Goal: Task Accomplishment & Management: Complete application form

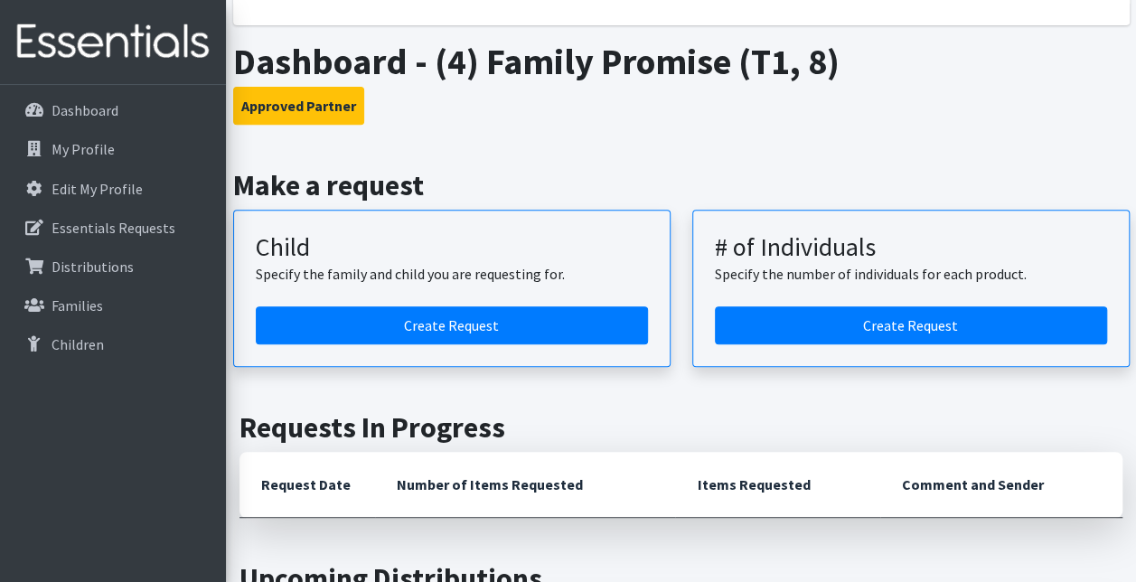
scroll to position [315, 0]
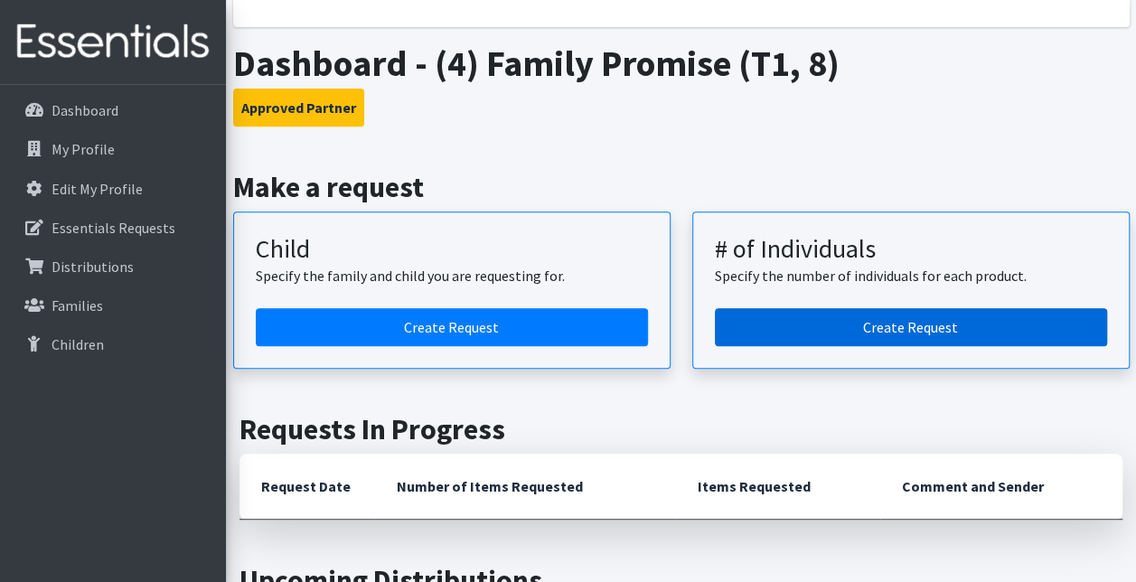
click at [788, 329] on link "Create Request" at bounding box center [911, 327] width 392 height 38
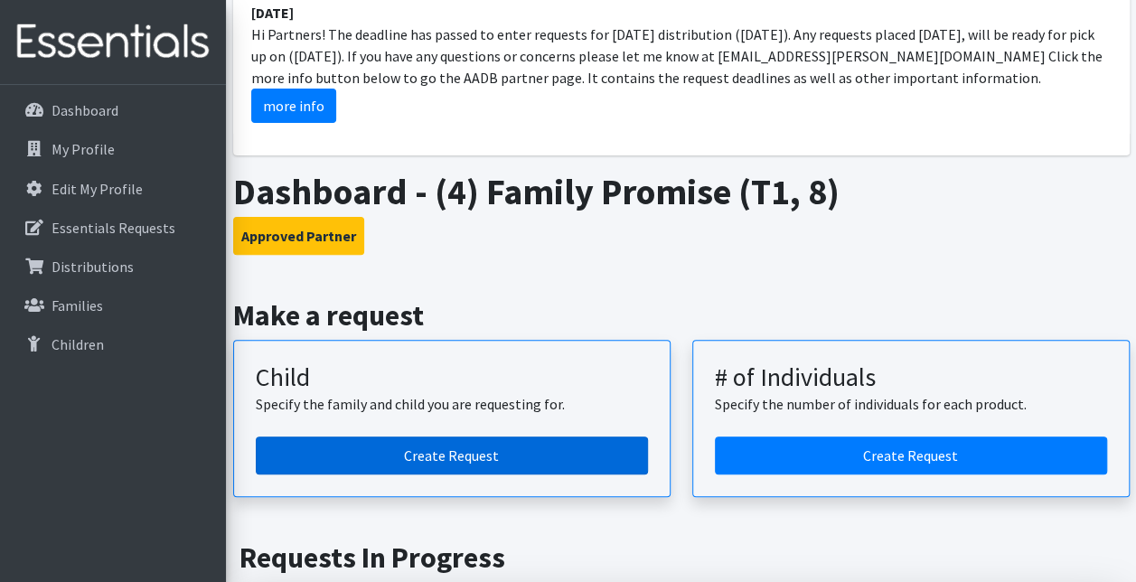
scroll to position [184, 0]
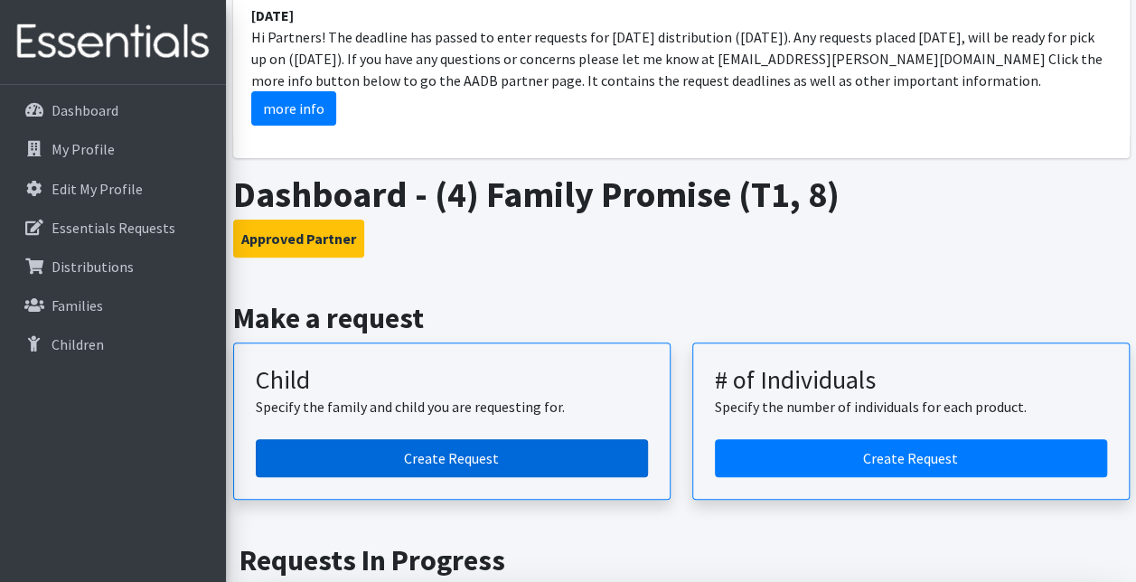
click at [508, 440] on link "Create Request" at bounding box center [452, 458] width 392 height 38
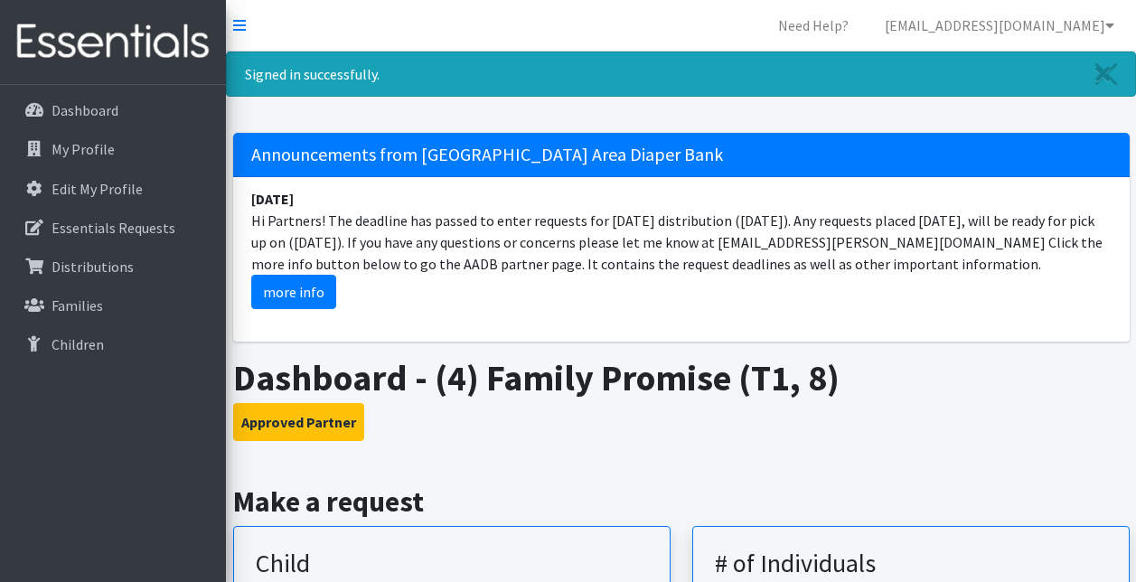
scroll to position [184, 0]
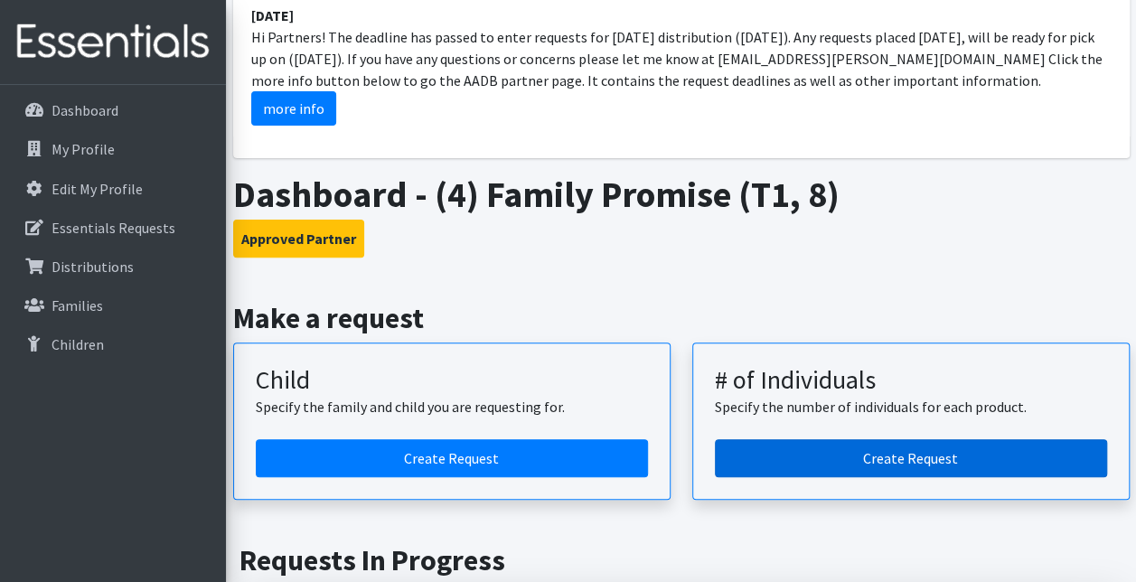
click at [843, 439] on link "Create Request" at bounding box center [911, 458] width 392 height 38
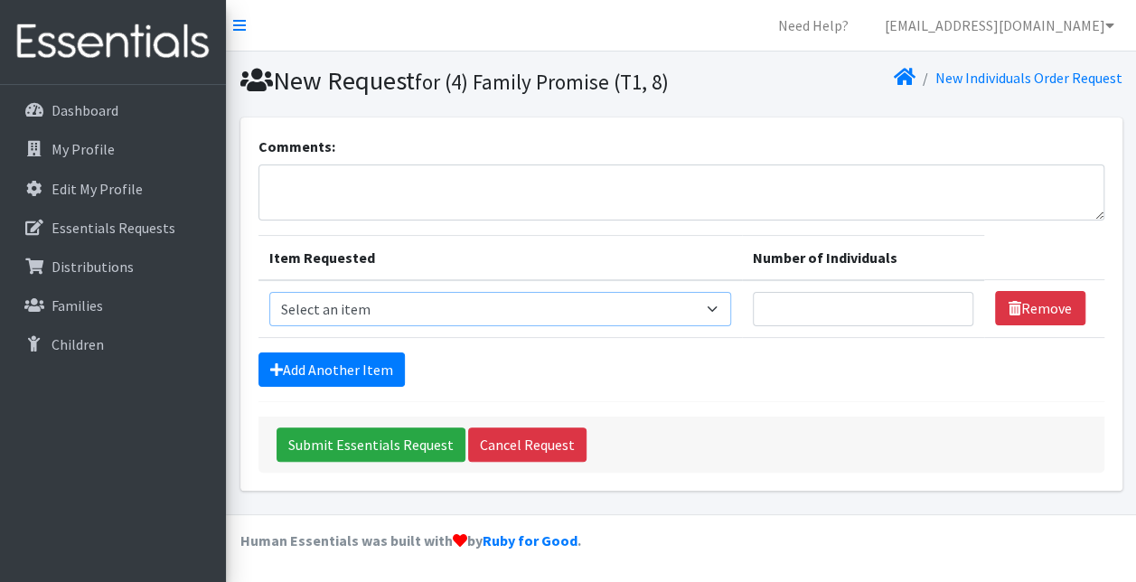
click at [424, 326] on select "Select an item A: Babies - Size 0 (Preemie) A: Babies - Size 01 (newborn) A: Ba…" at bounding box center [500, 309] width 462 height 34
click at [958, 221] on textarea "Comments:" at bounding box center [682, 193] width 846 height 56
click at [546, 326] on select "Select an item A: Babies - Size 0 (Preemie) A: Babies - Size 01 (newborn) A: Ba…" at bounding box center [500, 309] width 462 height 34
select select "5612"
click at [269, 322] on select "Select an item A: Babies - Size 0 (Preemie) A: Babies - Size 01 (newborn) A: Ba…" at bounding box center [500, 309] width 462 height 34
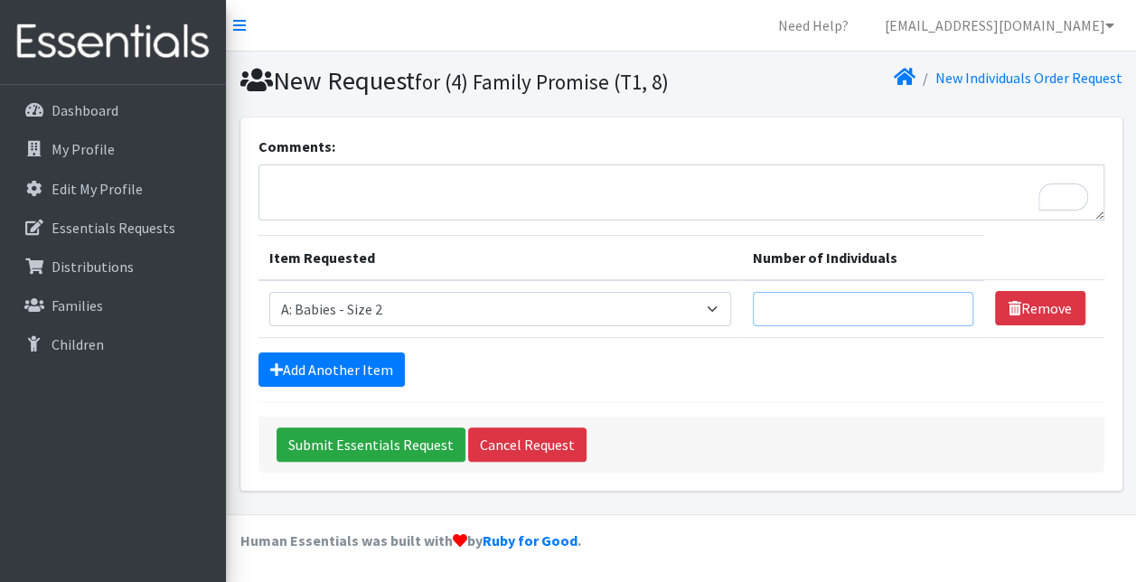
click at [801, 326] on input "Number of Individuals" at bounding box center [863, 309] width 221 height 34
type input "2"
click at [799, 434] on form "Comments: Item Requested Number of Individuals Item Requested Select an item A:…" at bounding box center [682, 304] width 846 height 337
click at [307, 387] on link "Add Another Item" at bounding box center [332, 370] width 146 height 34
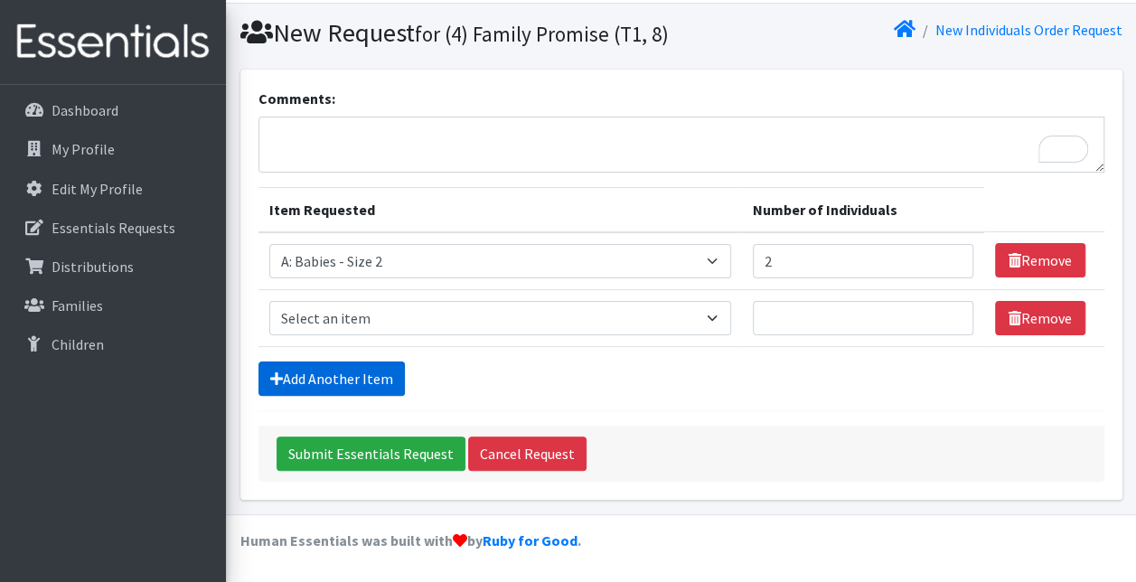
scroll to position [76, 0]
click at [311, 325] on select "Select an item A: Babies - Size 0 (Preemie) A: Babies - Size 01 (newborn) A: Ba…" at bounding box center [500, 318] width 462 height 34
select select "5613"
click at [269, 302] on select "Select an item A: Babies - Size 0 (Preemie) A: Babies - Size 01 (newborn) A: Ba…" at bounding box center [500, 318] width 462 height 34
click at [770, 322] on input "Number of Individuals" at bounding box center [863, 318] width 221 height 34
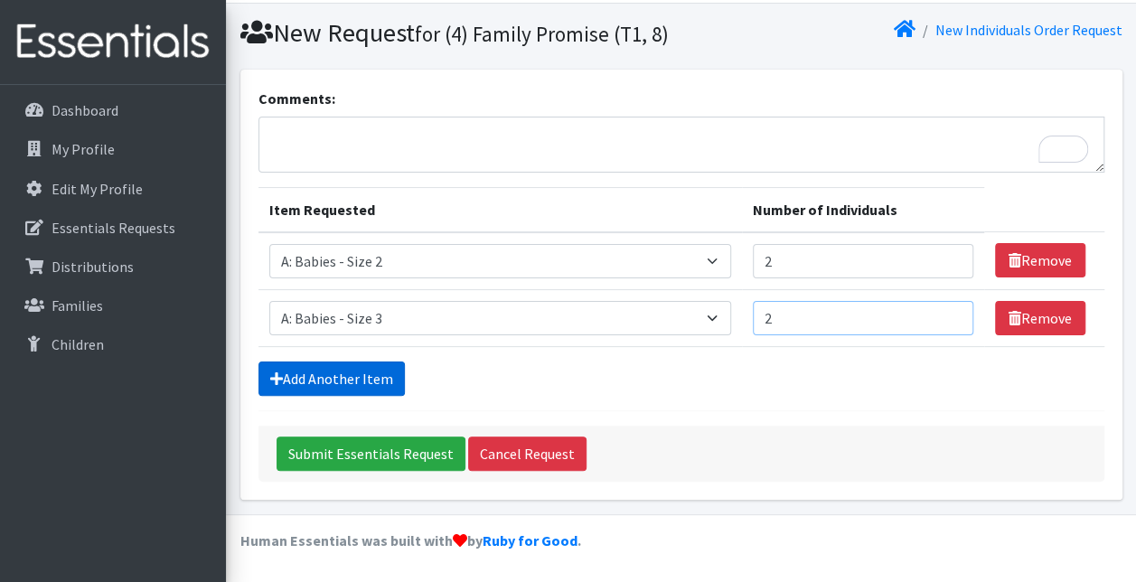
type input "2"
click at [380, 364] on link "Add Another Item" at bounding box center [332, 379] width 146 height 34
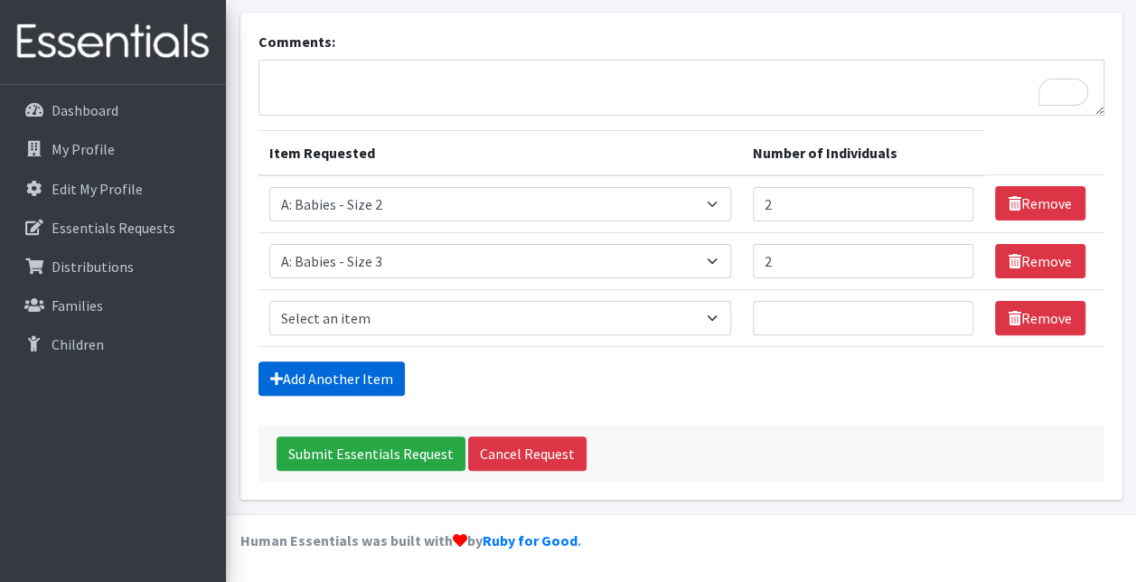
scroll to position [132, 0]
click at [339, 330] on select "Select an item A: Babies - Size 0 (Preemie) A: Babies - Size 01 (newborn) A: Ba…" at bounding box center [500, 318] width 462 height 34
click at [513, 326] on select "Select an item A: Babies - Size 0 (Preemie) A: Babies - Size 01 (newborn) A: Ba…" at bounding box center [500, 318] width 462 height 34
click at [269, 302] on select "Select an item A: Babies - Size 0 (Preemie) A: Babies - Size 01 (newborn) A: Ba…" at bounding box center [500, 318] width 462 height 34
click at [423, 315] on select "Select an item A: Babies - Size 0 (Preemie) A: Babies - Size 01 (newborn) A: Ba…" at bounding box center [500, 318] width 462 height 34
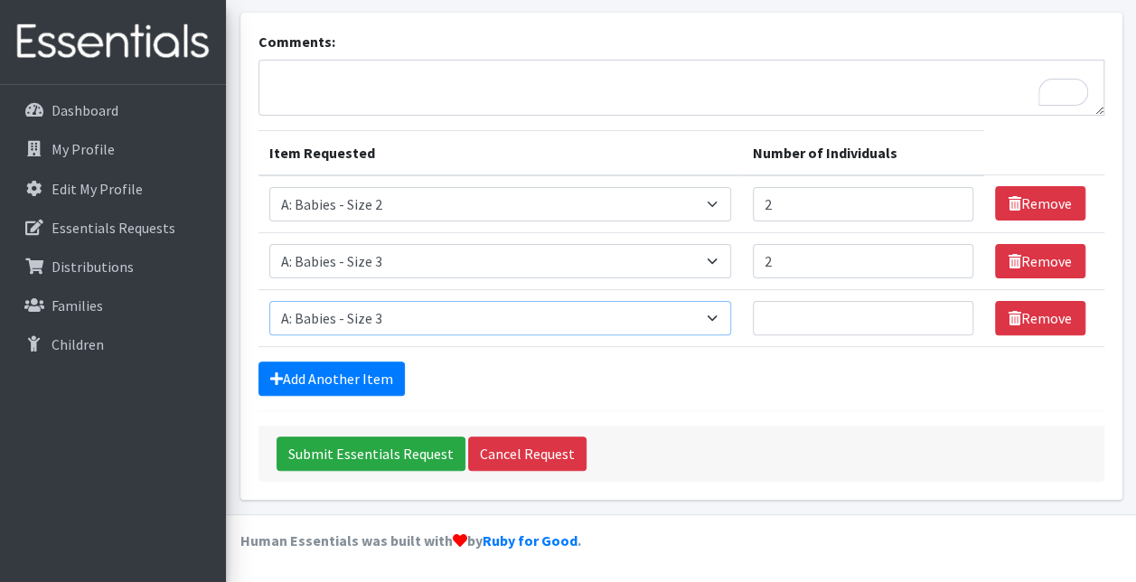
select select "5614"
click at [269, 302] on select "Select an item A: Babies - Size 0 (Preemie) A: Babies - Size 01 (newborn) A: Ba…" at bounding box center [500, 318] width 462 height 34
click at [374, 382] on link "Add Another Item" at bounding box center [332, 379] width 146 height 34
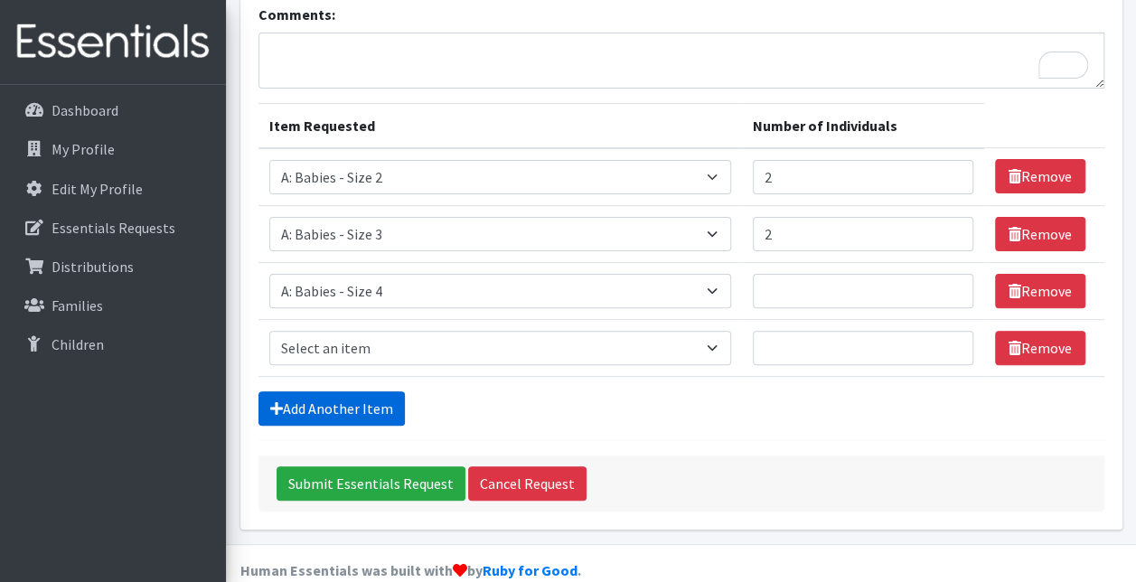
scroll to position [189, 0]
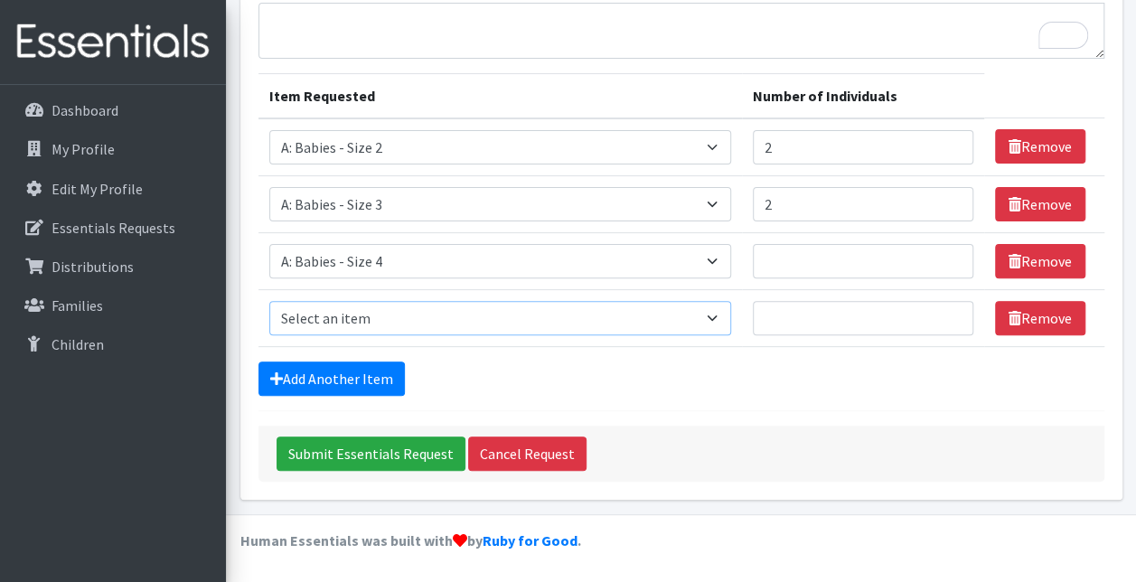
click at [364, 328] on select "Select an item A: Babies - Size 0 (Preemie) A: Babies - Size 01 (newborn) A: Ba…" at bounding box center [500, 318] width 462 height 34
select select "5616"
click at [269, 302] on select "Select an item A: Babies - Size 0 (Preemie) A: Babies - Size 01 (newborn) A: Ba…" at bounding box center [500, 318] width 462 height 34
click at [374, 373] on link "Add Another Item" at bounding box center [332, 379] width 146 height 34
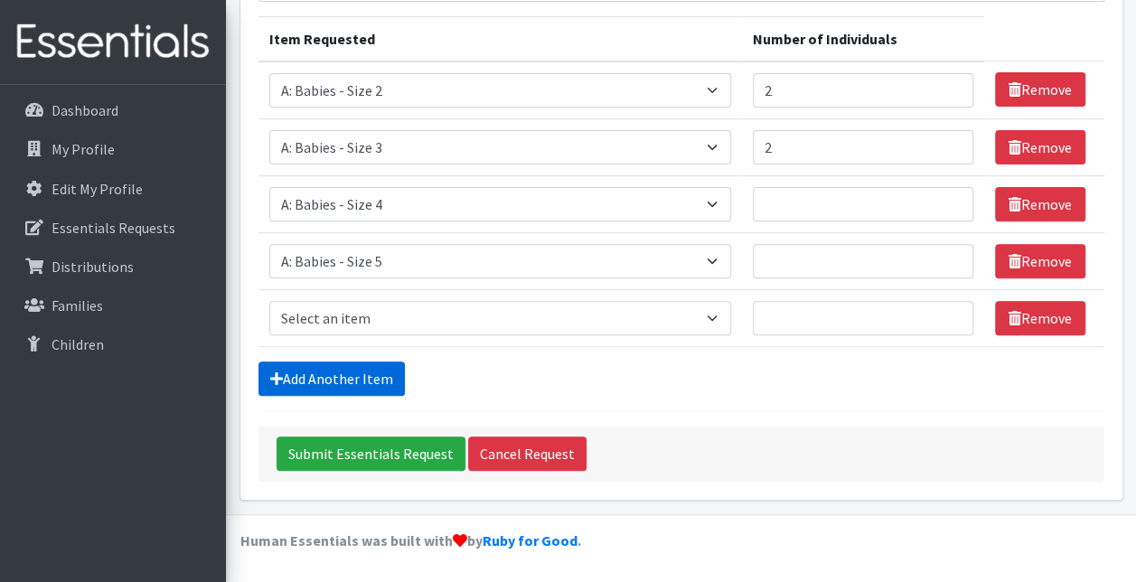
scroll to position [246, 0]
click at [380, 337] on td "Item Requested Select an item A: Babies - Size 0 (Preemie) A: Babies - Size 01 …" at bounding box center [501, 317] width 484 height 57
click at [374, 330] on select "Select an item A: Babies - Size 0 (Preemie) A: Babies - Size 01 (newborn) A: Ba…" at bounding box center [500, 318] width 462 height 34
select select "5617"
click at [269, 302] on select "Select an item A: Babies - Size 0 (Preemie) A: Babies - Size 01 (newborn) A: Ba…" at bounding box center [500, 318] width 462 height 34
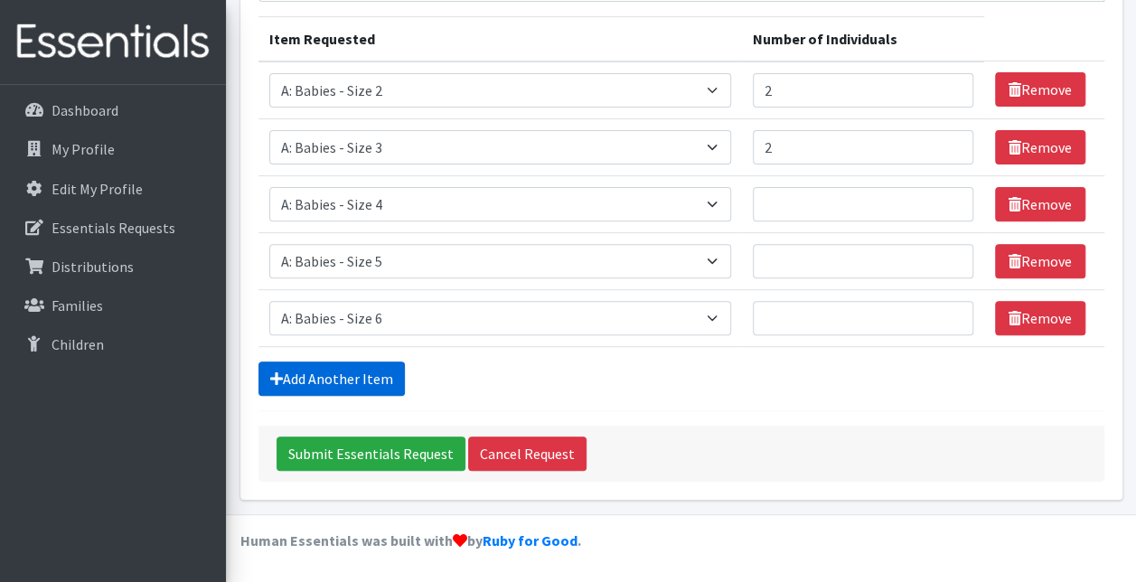
click at [380, 363] on link "Add Another Item" at bounding box center [332, 379] width 146 height 34
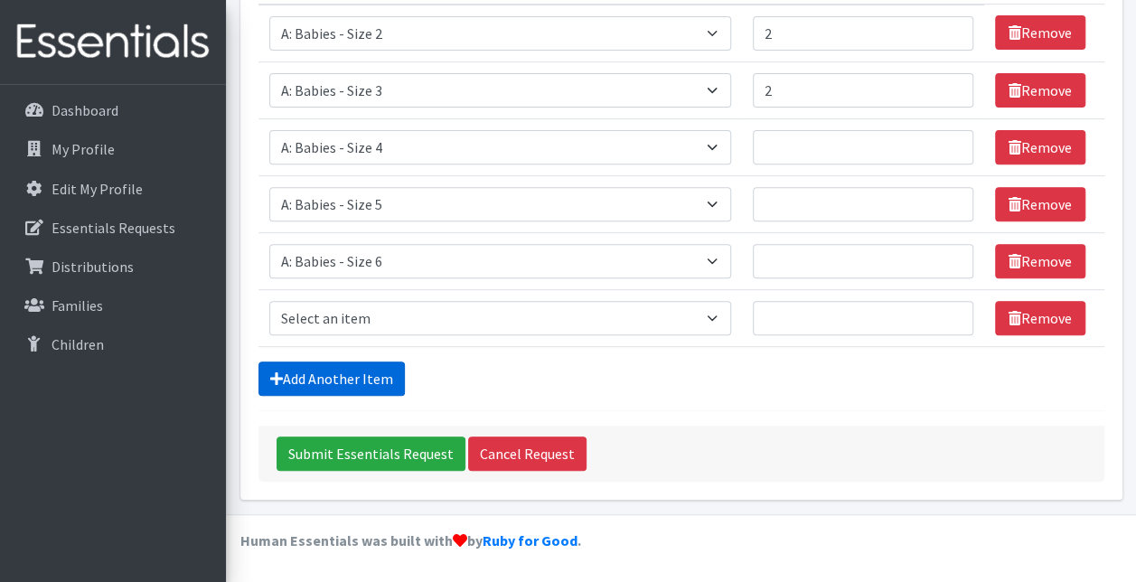
scroll to position [302, 0]
click at [414, 324] on select "Select an item A: Babies - Size 0 (Preemie) A: Babies - Size 01 (newborn) A: Ba…" at bounding box center [500, 318] width 462 height 34
click at [269, 302] on select "Select an item A: Babies - Size 0 (Preemie) A: Babies - Size 01 (newborn) A: Ba…" at bounding box center [500, 318] width 462 height 34
click at [378, 316] on select "Select an item A: Babies - Size 0 (Preemie) A: Babies - Size 01 (newborn) A: Ba…" at bounding box center [500, 318] width 462 height 34
select select "5597"
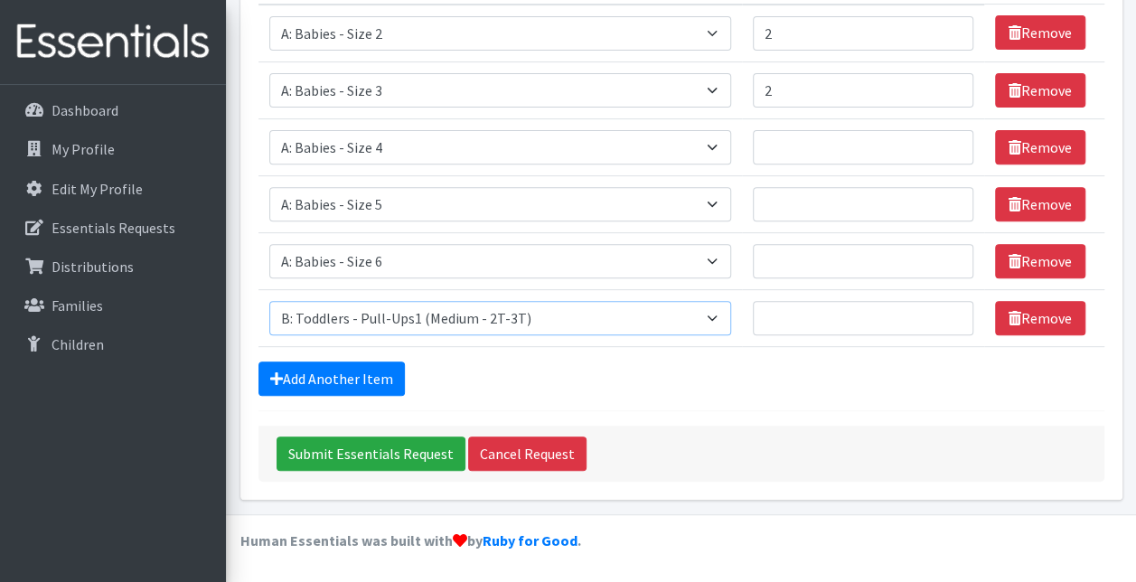
click at [269, 302] on select "Select an item A: Babies - Size 0 (Preemie) A: Babies - Size 01 (newborn) A: Ba…" at bounding box center [500, 318] width 462 height 34
click at [356, 381] on link "Add Another Item" at bounding box center [332, 379] width 146 height 34
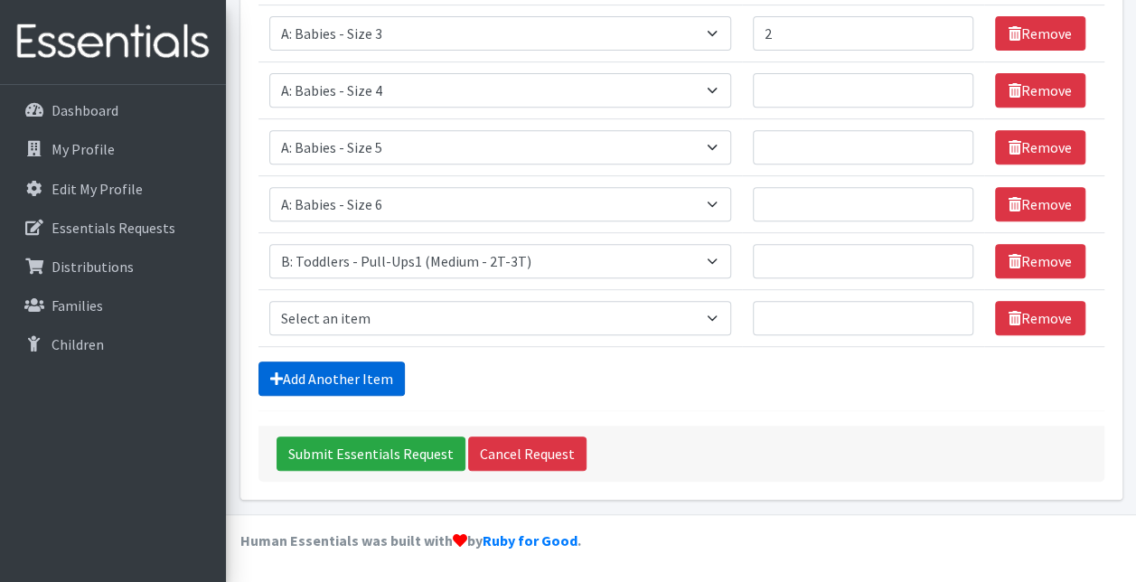
scroll to position [359, 0]
click at [377, 333] on select "Select an item A: Babies - Size 0 (Preemie) A: Babies - Size 01 (newborn) A: Ba…" at bounding box center [500, 318] width 462 height 34
select select "5598"
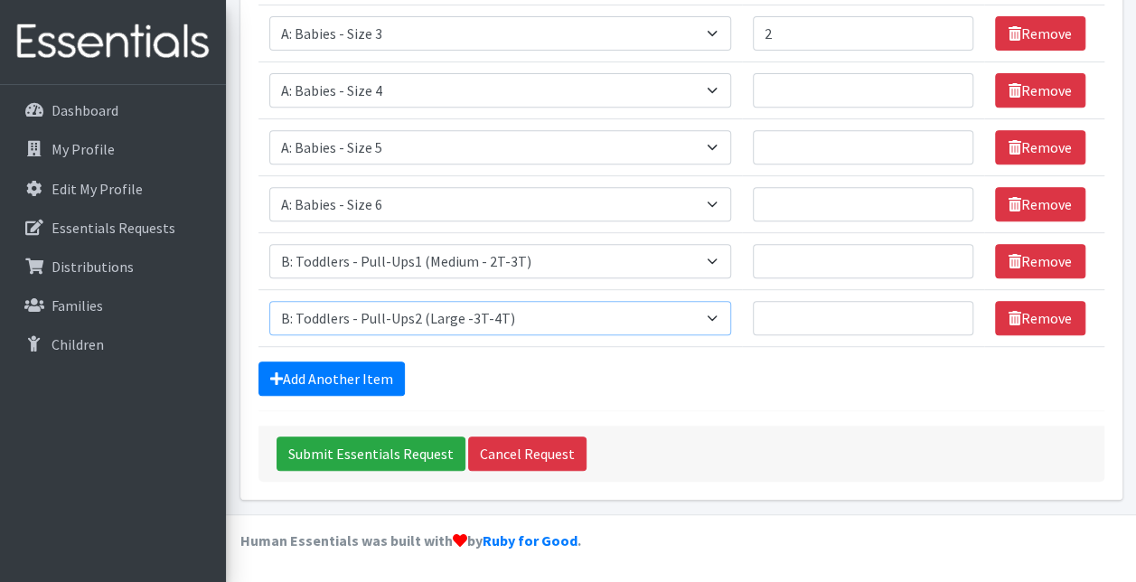
click at [269, 302] on select "Select an item A: Babies - Size 0 (Preemie) A: Babies - Size 01 (newborn) A: Ba…" at bounding box center [500, 318] width 462 height 34
click at [375, 376] on link "Add Another Item" at bounding box center [332, 379] width 146 height 34
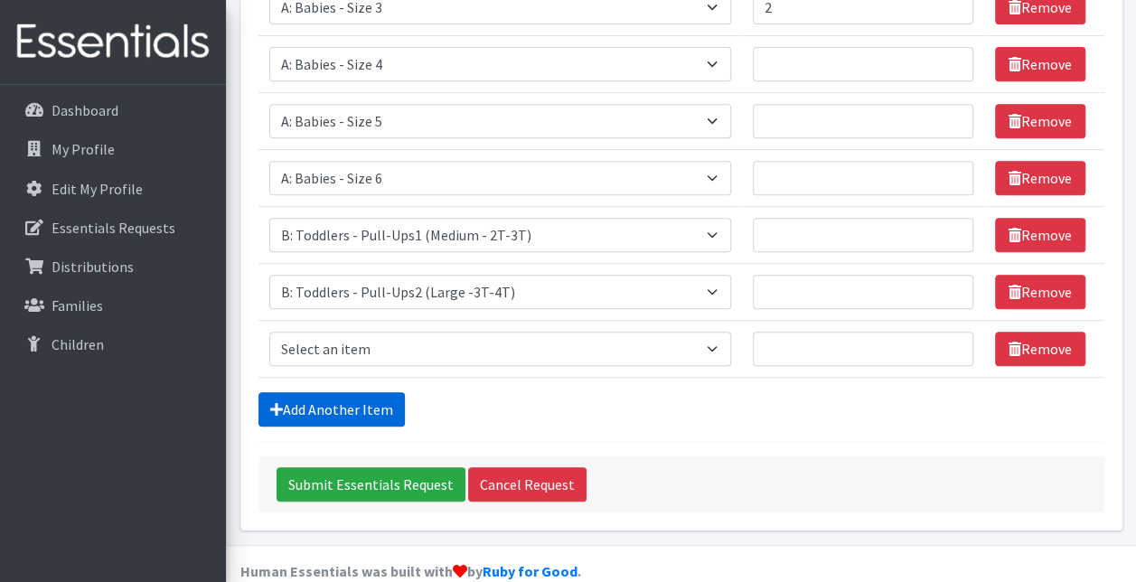
scroll to position [416, 0]
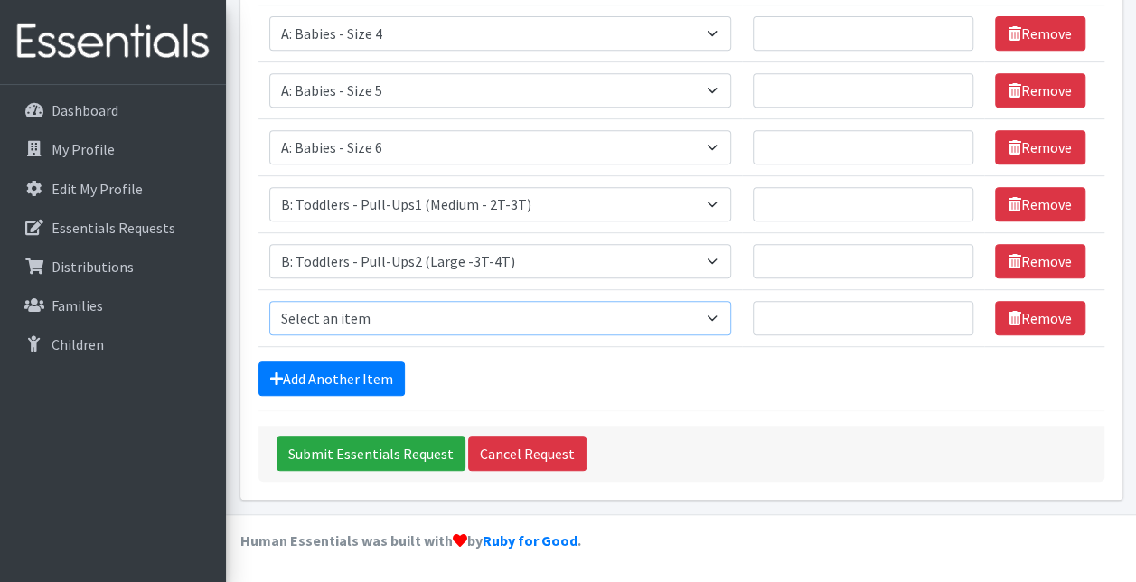
click at [454, 331] on select "Select an item A: Babies - Size 0 (Preemie) A: Babies - Size 01 (newborn) A: Ba…" at bounding box center [500, 318] width 462 height 34
select select "5599"
click at [269, 302] on select "Select an item A: Babies - Size 0 (Preemie) A: Babies - Size 01 (newborn) A: Ba…" at bounding box center [500, 318] width 462 height 34
click at [510, 385] on div "Add Another Item" at bounding box center [682, 379] width 846 height 34
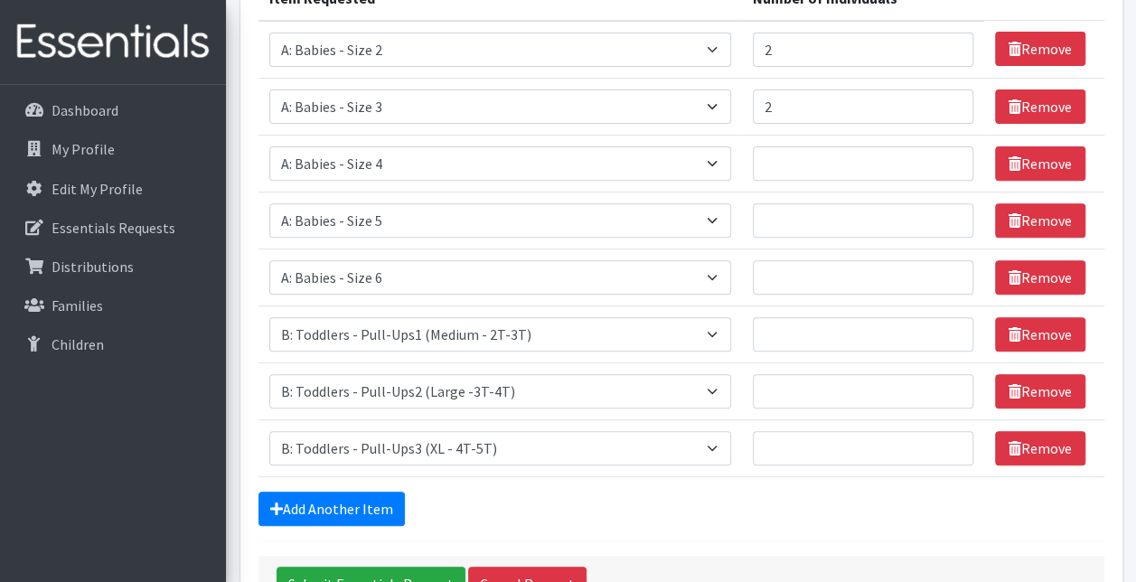
scroll to position [237, 0]
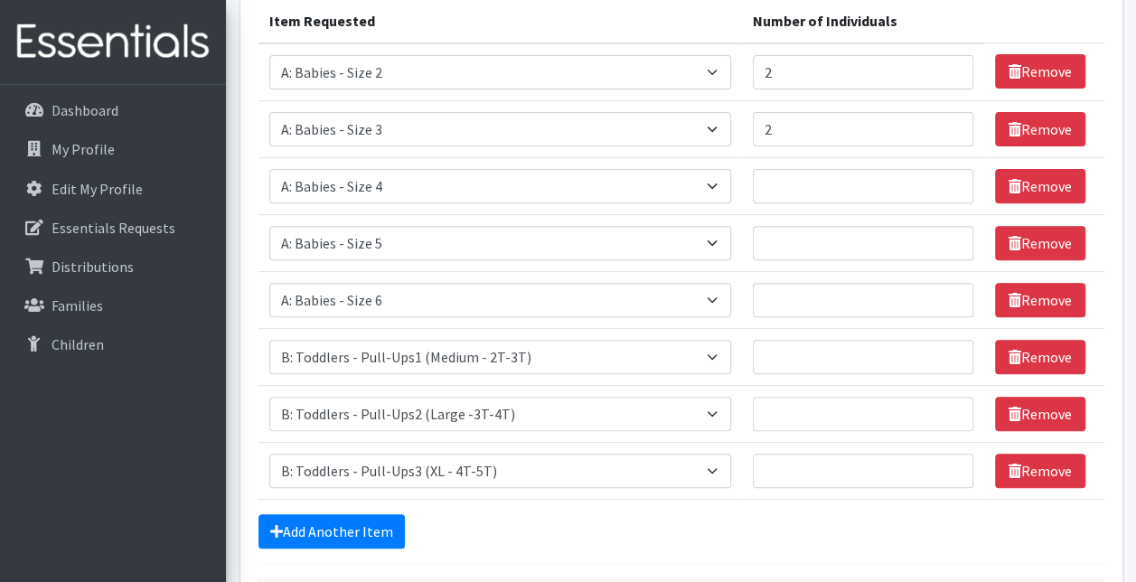
click at [1108, 223] on div "Comments: Item Requested Number of Individuals Item Requested Select an item A:…" at bounding box center [681, 267] width 882 height 772
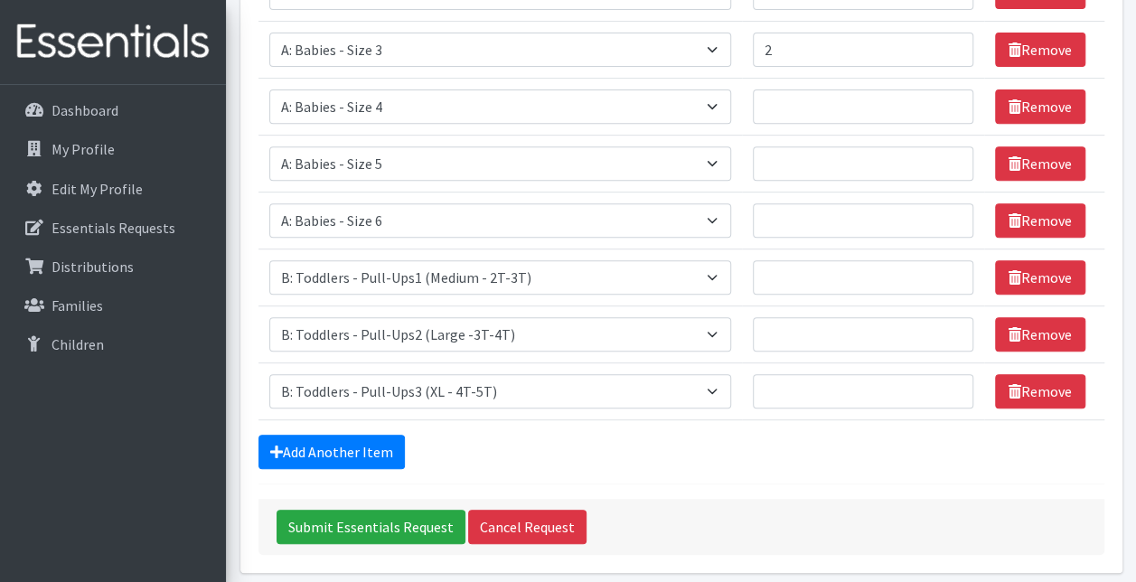
scroll to position [322, 0]
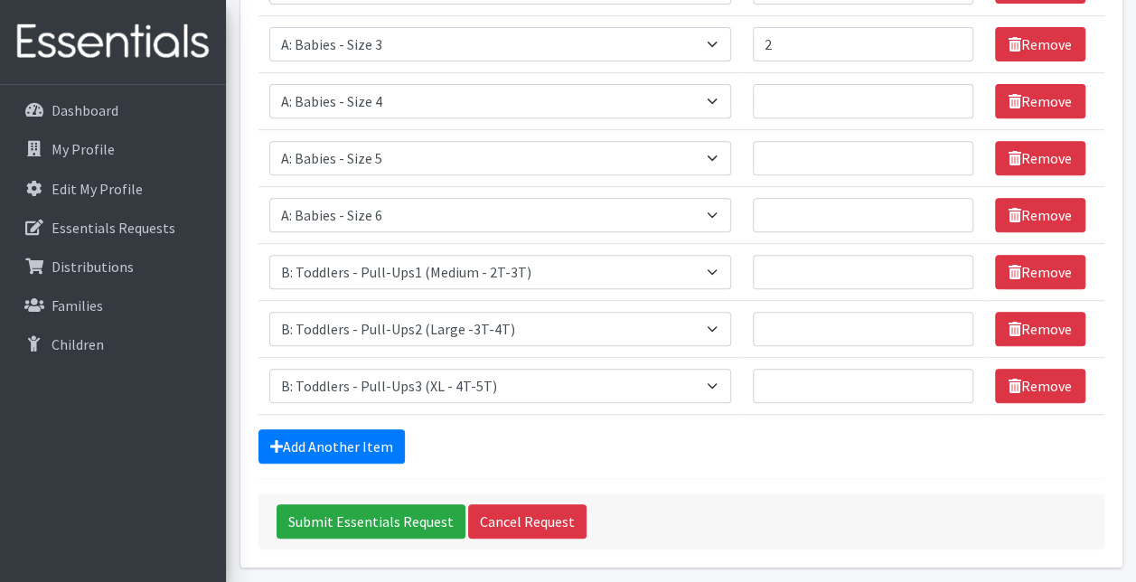
click at [765, 129] on td "Number of Individuals" at bounding box center [863, 100] width 242 height 57
click at [758, 118] on input "Number of Individuals" at bounding box center [863, 101] width 221 height 34
click at [757, 118] on input "2" at bounding box center [863, 101] width 221 height 34
type input "2"
click at [753, 175] on input "Number of Individuals" at bounding box center [863, 158] width 221 height 34
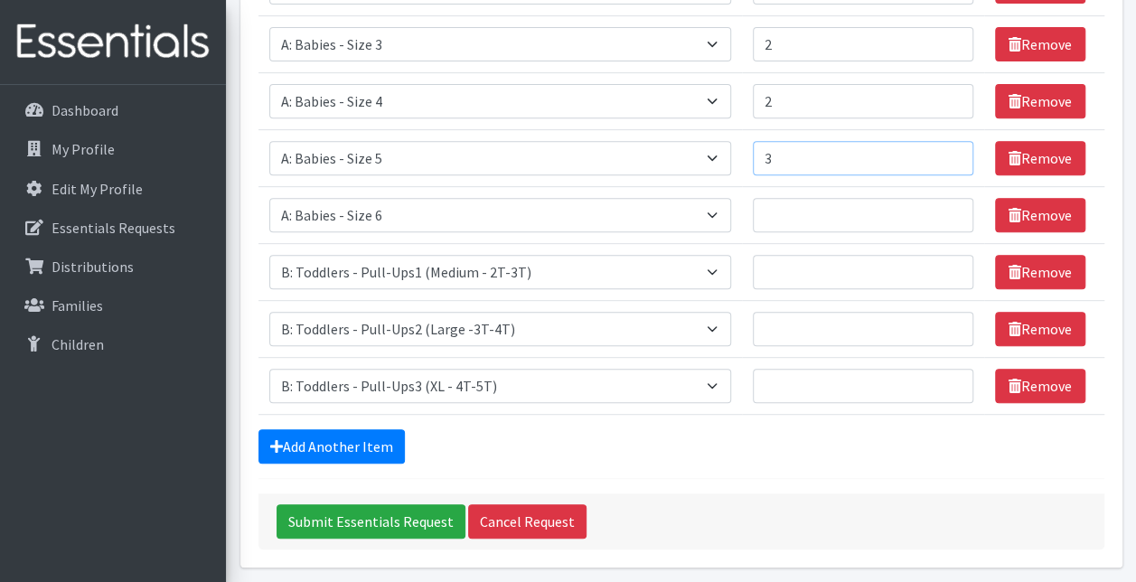
type input "3"
click at [753, 232] on input "Number of Individuals" at bounding box center [863, 215] width 221 height 34
type input "3"
click at [753, 289] on input "Number of Individuals" at bounding box center [863, 272] width 221 height 34
type input "3"
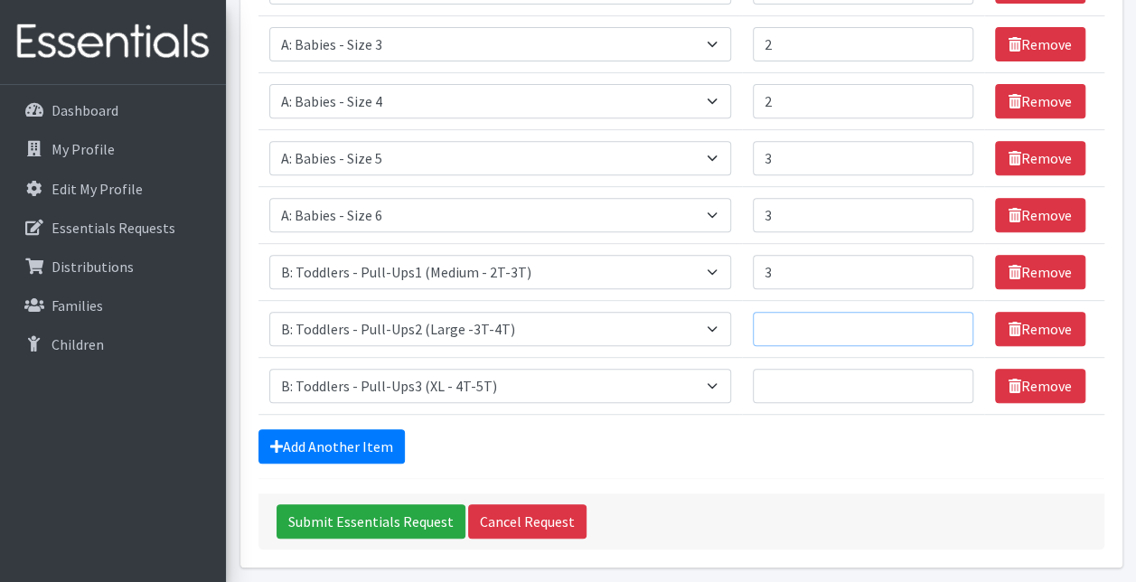
click at [753, 346] on input "Number of Individuals" at bounding box center [863, 329] width 221 height 34
type input "3"
click at [753, 403] on input "Number of Individuals" at bounding box center [863, 386] width 221 height 34
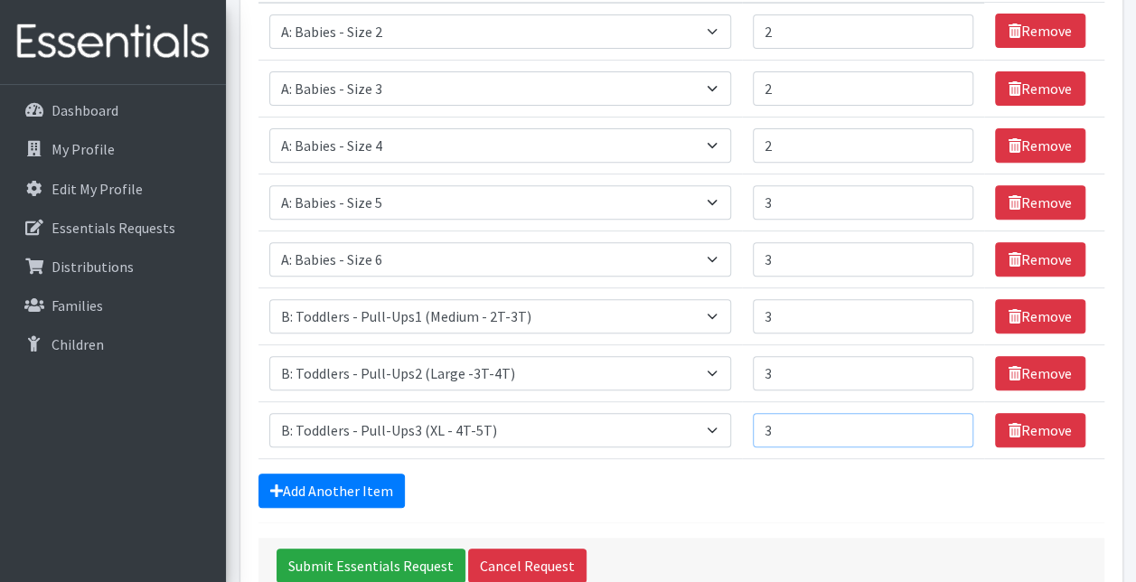
scroll to position [231, 0]
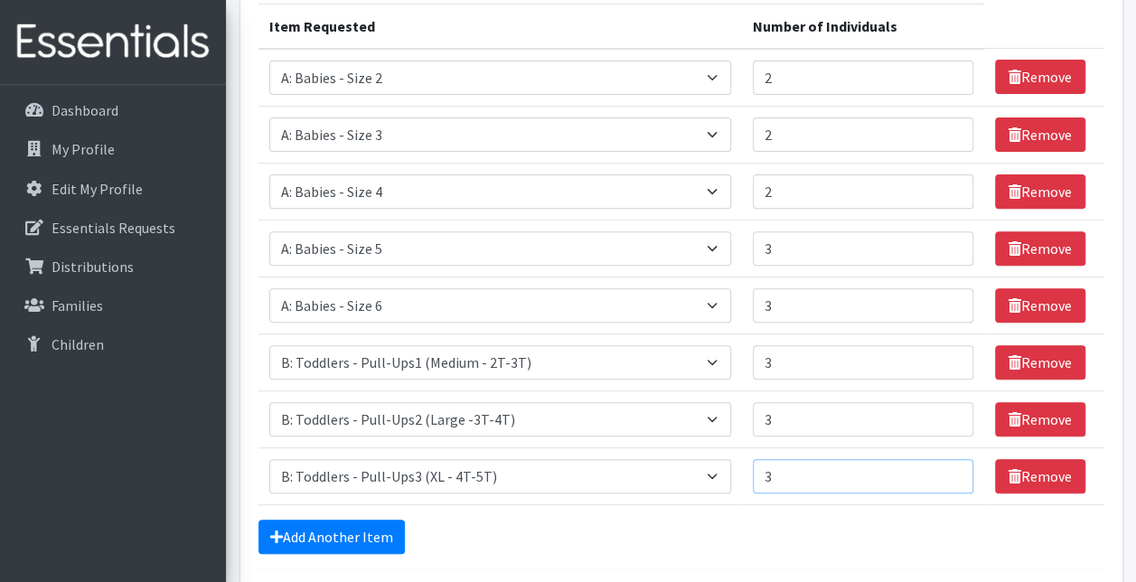
type input "3"
click at [934, 95] on input "3" at bounding box center [863, 78] width 221 height 34
click at [934, 95] on input "4" at bounding box center [863, 78] width 221 height 34
type input "3"
click at [933, 95] on input "3" at bounding box center [863, 78] width 221 height 34
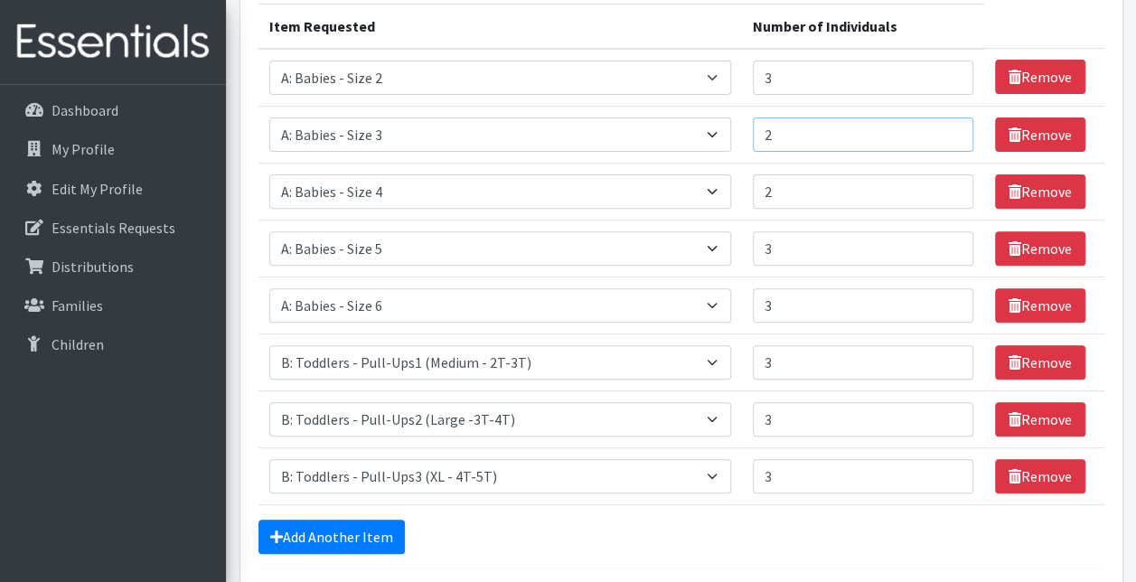
click at [931, 148] on input "2" at bounding box center [863, 135] width 221 height 34
type input "3"
click at [933, 152] on input "3" at bounding box center [863, 135] width 221 height 34
type input "3"
click at [934, 209] on input "3" at bounding box center [863, 191] width 221 height 34
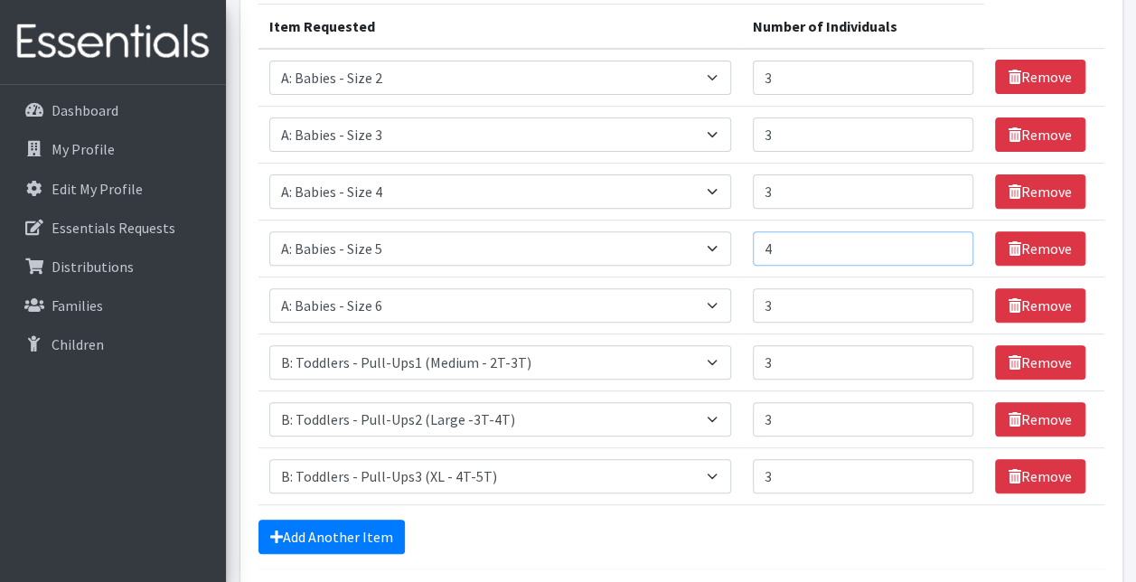
type input "4"
click at [931, 266] on input "4" at bounding box center [863, 248] width 221 height 34
type input "4"
click at [932, 323] on input "4" at bounding box center [863, 305] width 221 height 34
type input "4"
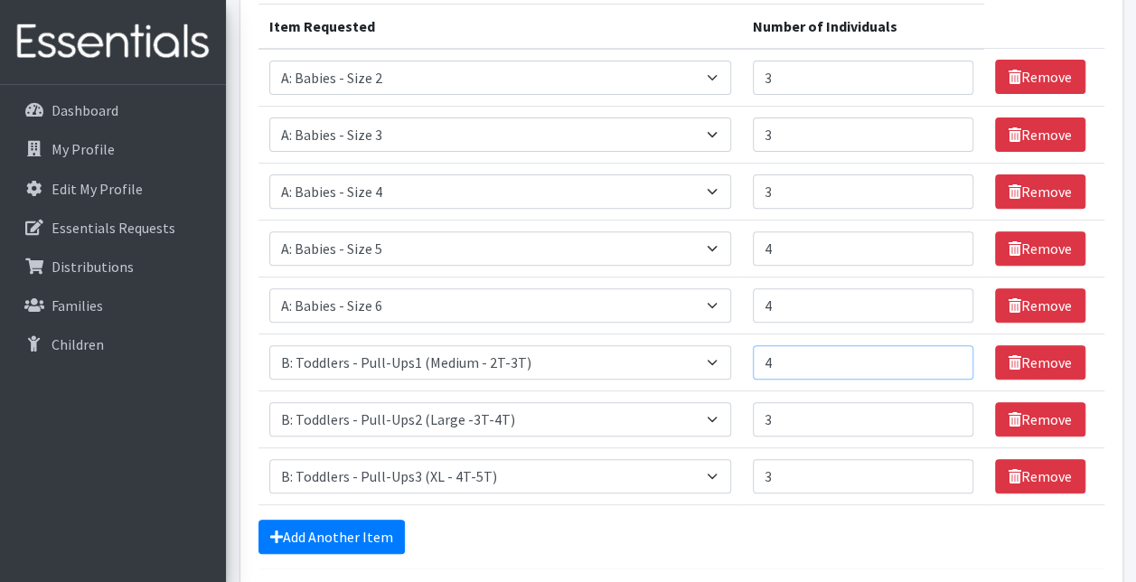
click at [931, 380] on input "4" at bounding box center [863, 362] width 221 height 34
type input "4"
click at [933, 437] on input "4" at bounding box center [863, 419] width 221 height 34
type input "4"
click at [932, 494] on input "4" at bounding box center [863, 476] width 221 height 34
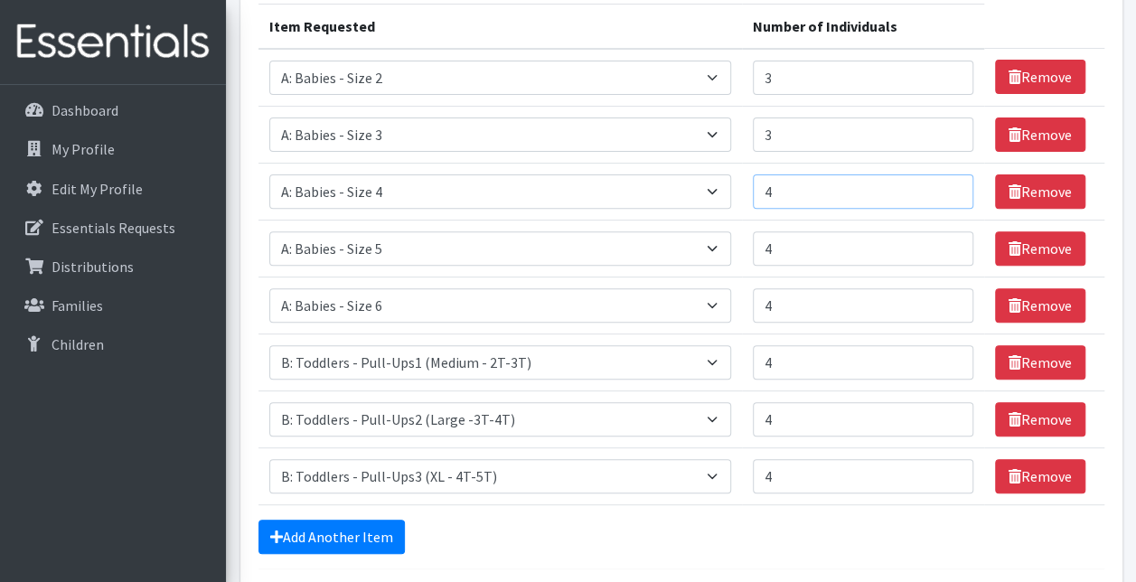
type input "4"
click at [929, 209] on input "4" at bounding box center [863, 191] width 221 height 34
click at [932, 323] on input "3" at bounding box center [863, 305] width 221 height 34
type input "4"
click at [933, 323] on input "4" at bounding box center [863, 305] width 221 height 34
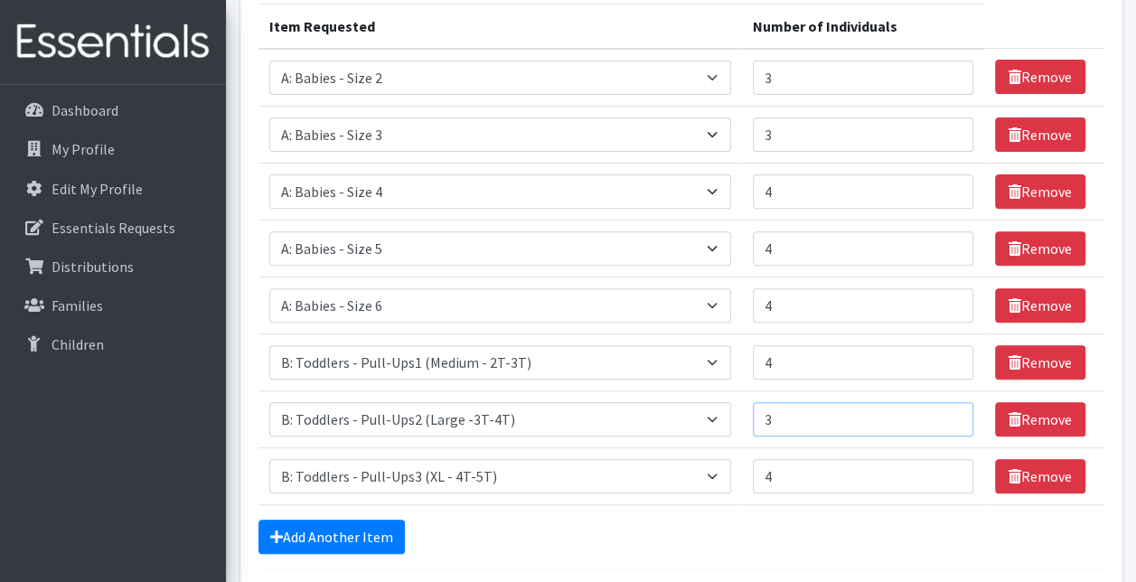
type input "3"
click at [931, 437] on input "3" at bounding box center [863, 419] width 221 height 34
type input "3"
click at [933, 494] on input "3" at bounding box center [863, 476] width 221 height 34
drag, startPoint x: 1135, startPoint y: 376, endPoint x: 1134, endPoint y: 434, distance: 57.9
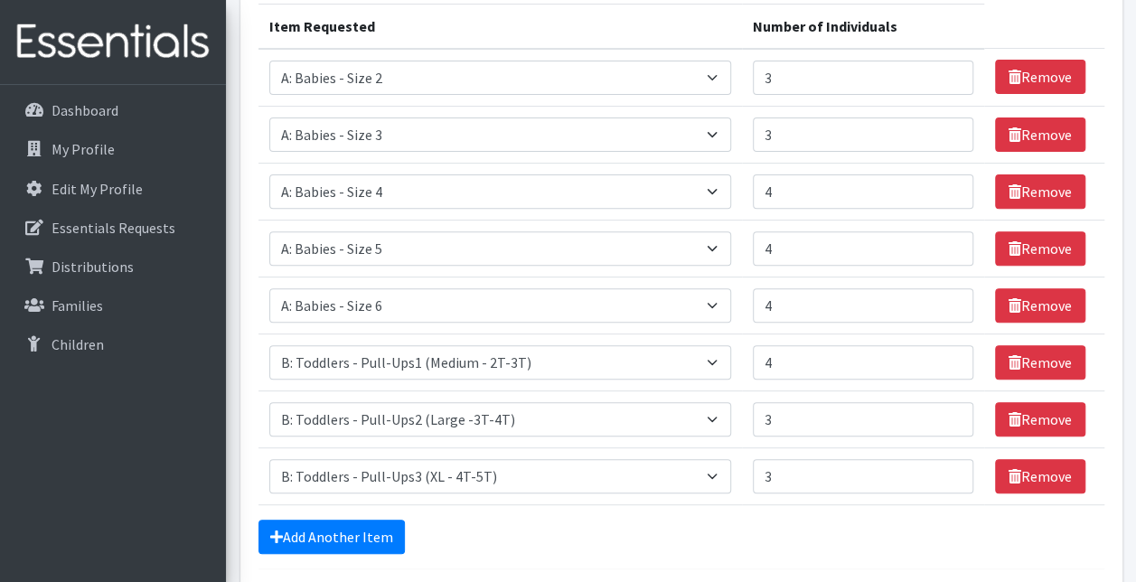
click at [1134, 434] on section "Comments: Item Requested Number of Individuals Item Requested Select an item A:…" at bounding box center [681, 279] width 910 height 787
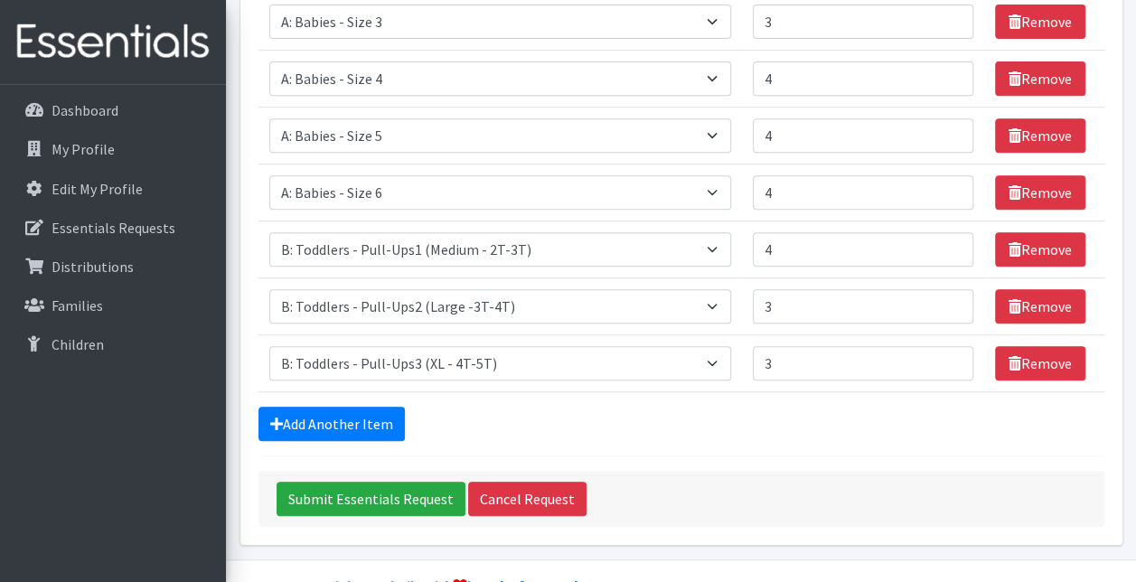
scroll to position [347, 0]
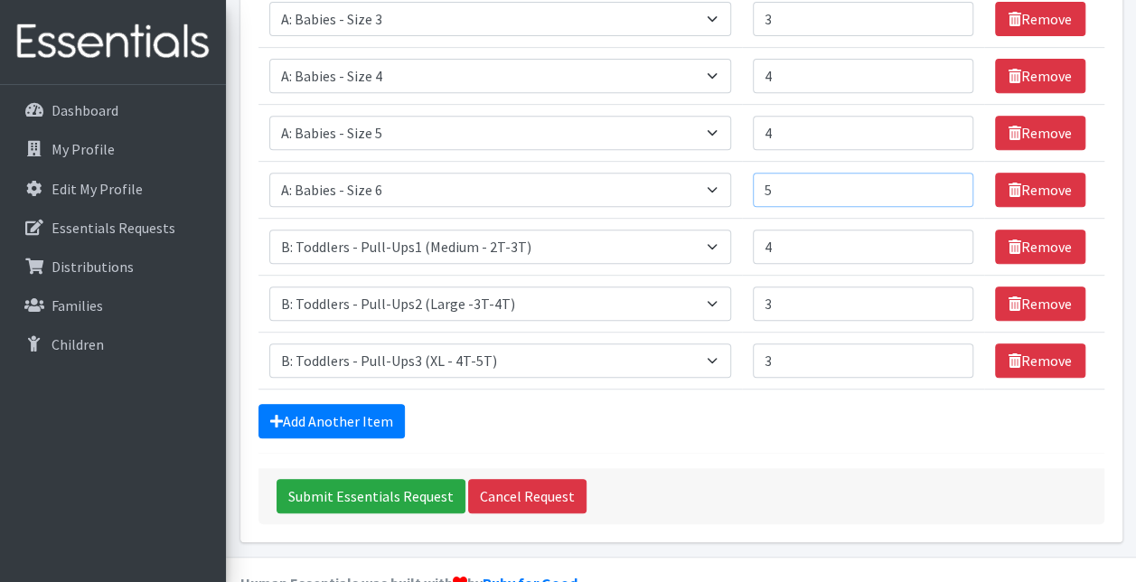
type input "5"
click at [928, 207] on input "5" at bounding box center [863, 190] width 221 height 34
type input "5"
click at [931, 264] on input "5" at bounding box center [863, 247] width 221 height 34
click at [1134, 469] on section "Comments: Item Requested Number of Individuals Item Requested Select an item A:…" at bounding box center [681, 163] width 910 height 787
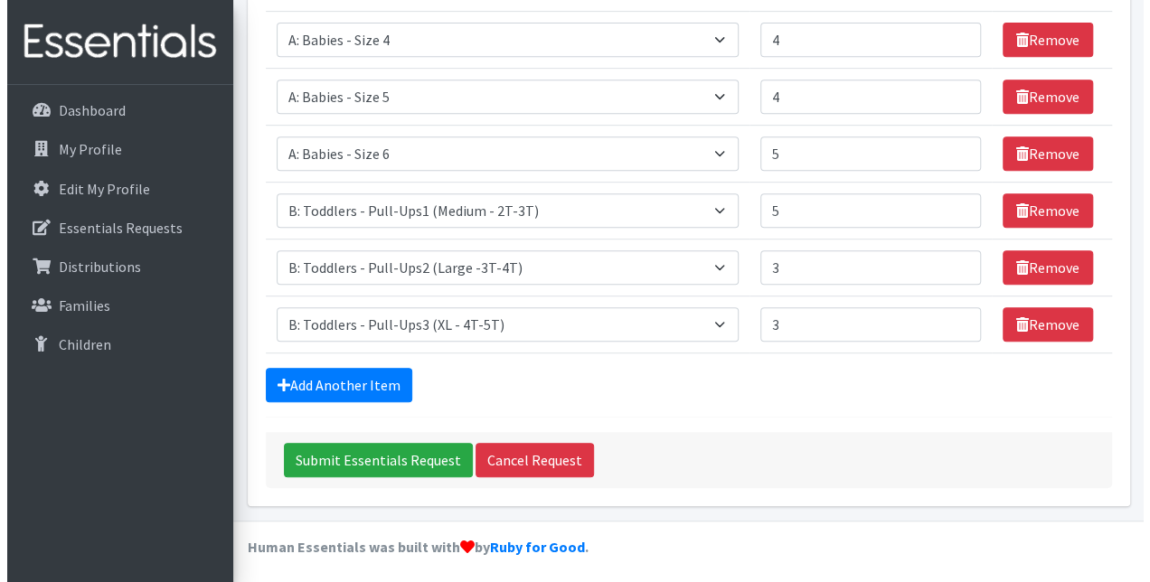
scroll to position [416, 0]
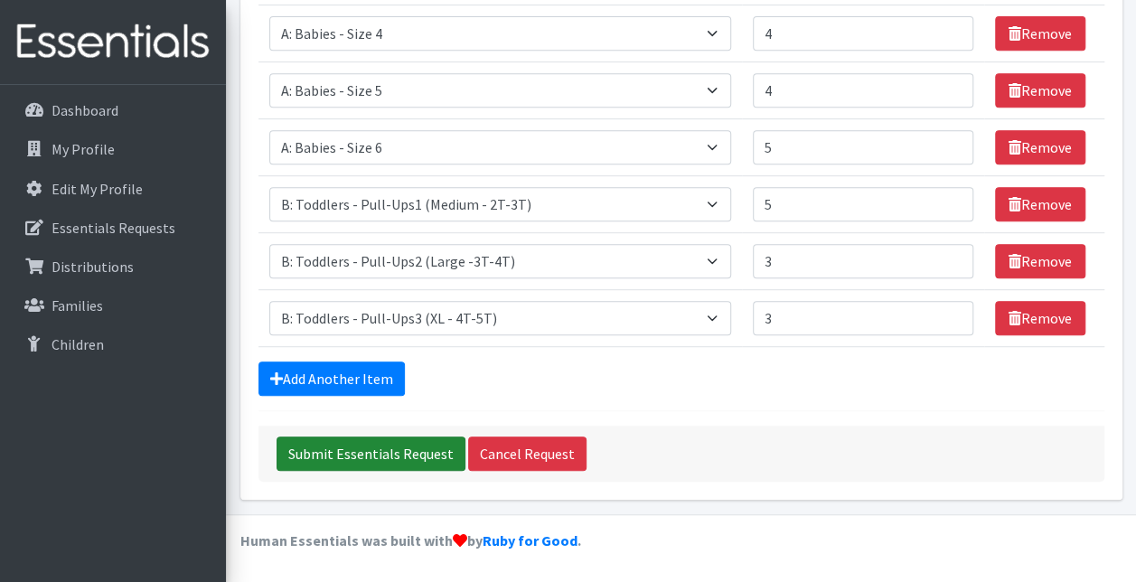
click at [319, 454] on input "Submit Essentials Request" at bounding box center [371, 454] width 189 height 34
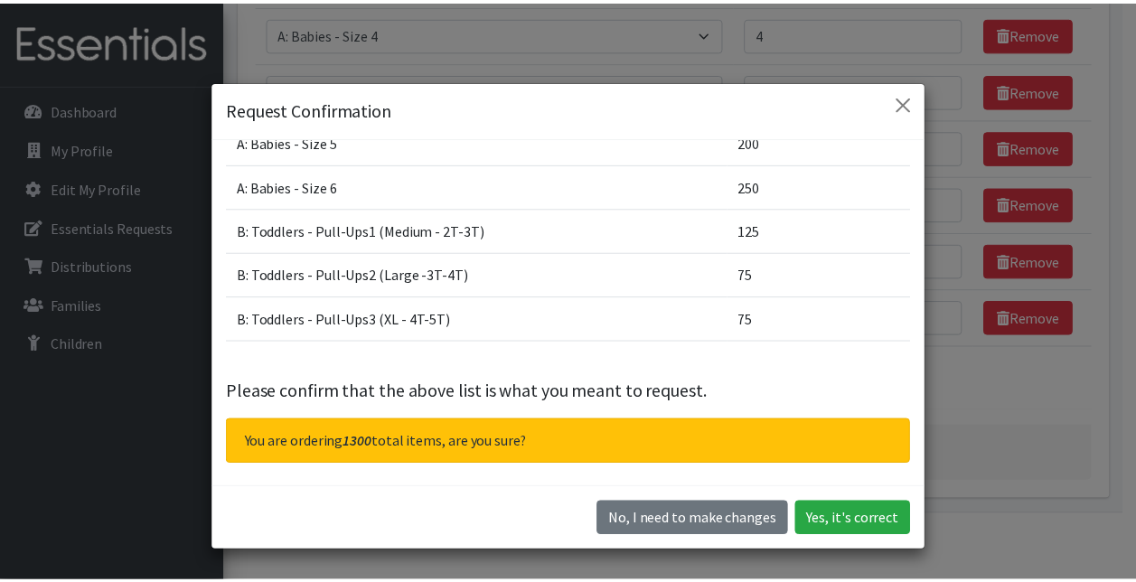
scroll to position [213, 0]
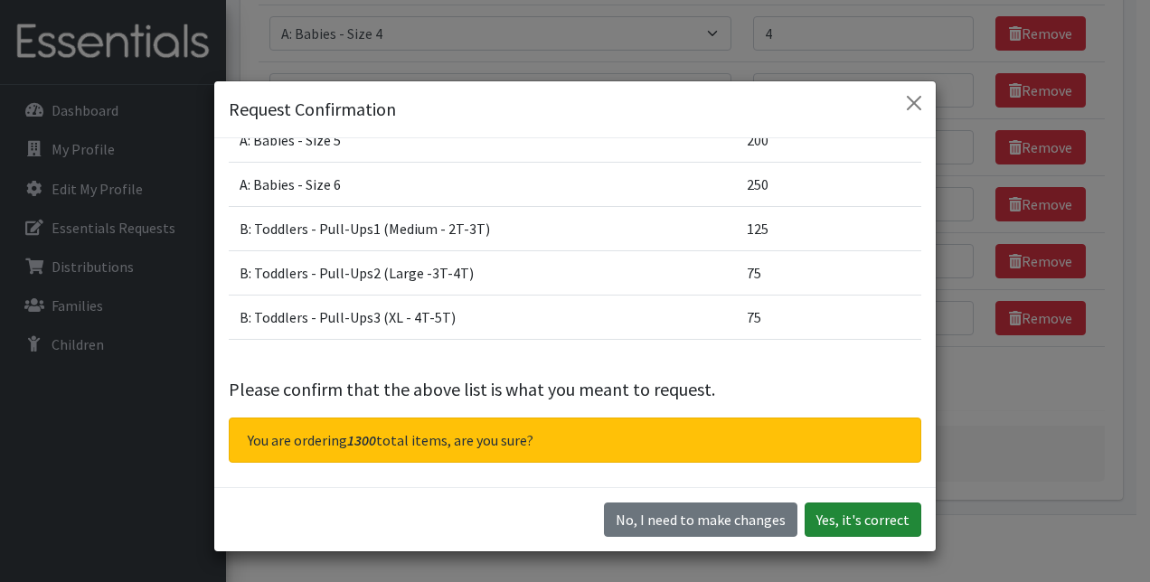
click at [826, 522] on button "Yes, it's correct" at bounding box center [863, 520] width 117 height 34
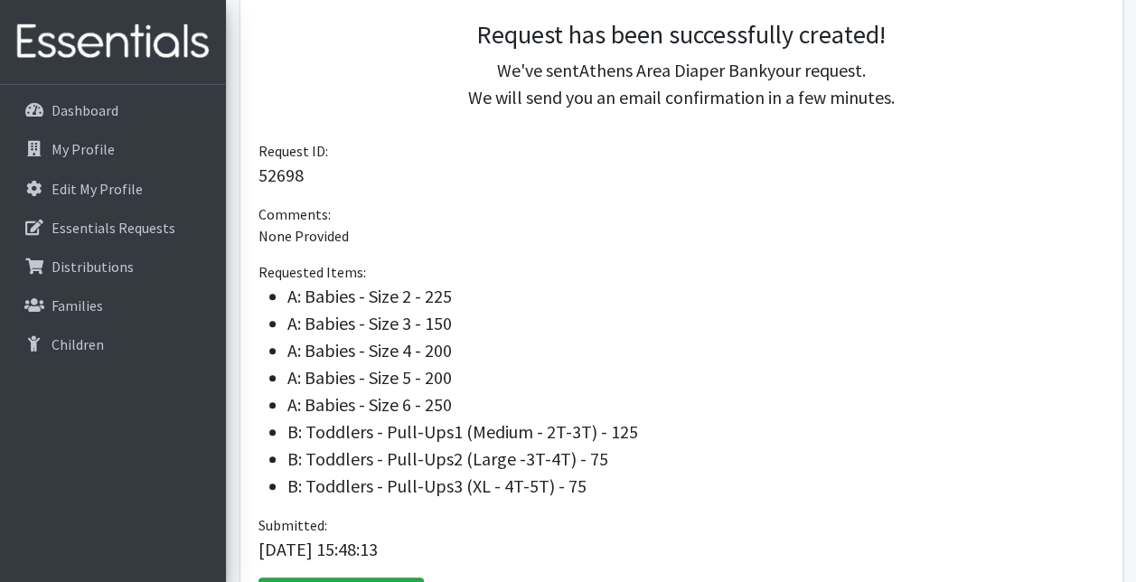
scroll to position [553, 0]
